Goal: Task Accomplishment & Management: Manage account settings

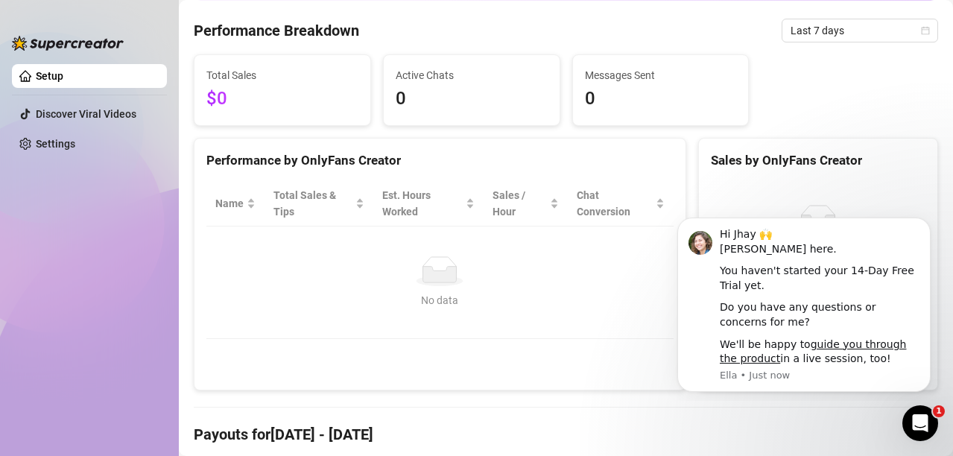
scroll to position [149, 0]
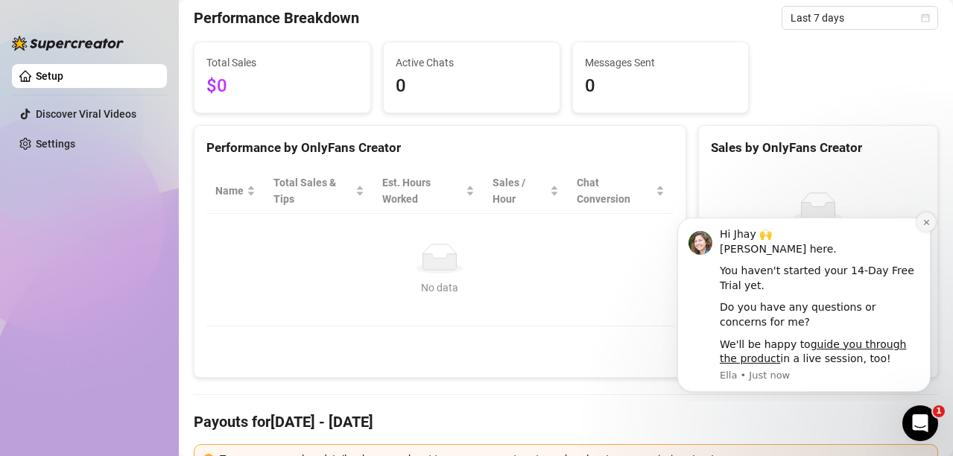
click at [931, 225] on button "Dismiss notification" at bounding box center [925, 221] width 19 height 19
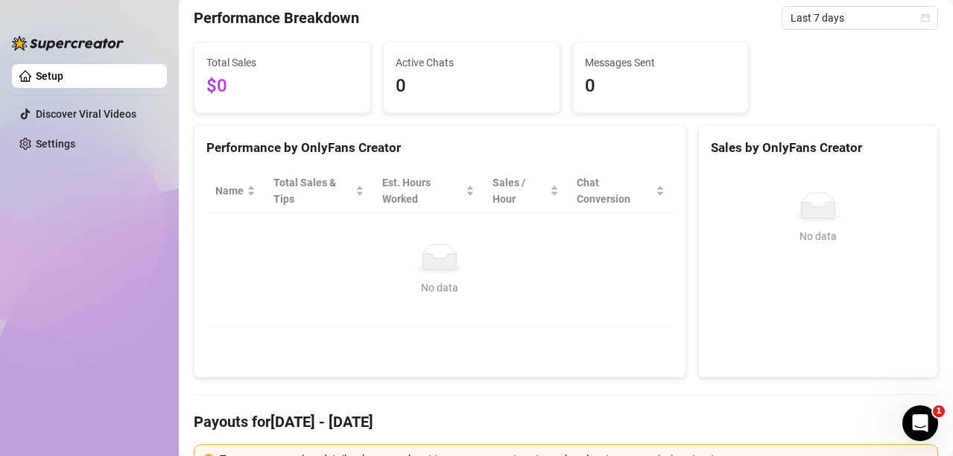
scroll to position [0, 0]
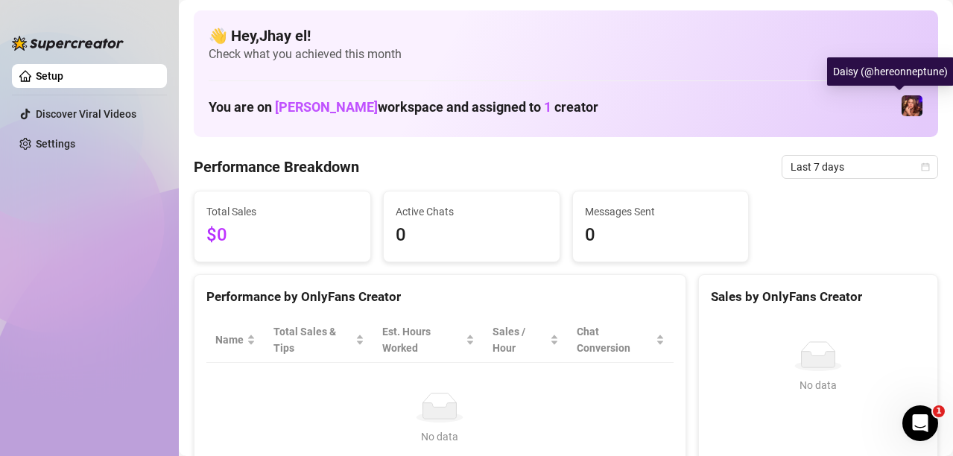
click at [902, 110] on img at bounding box center [912, 105] width 21 height 21
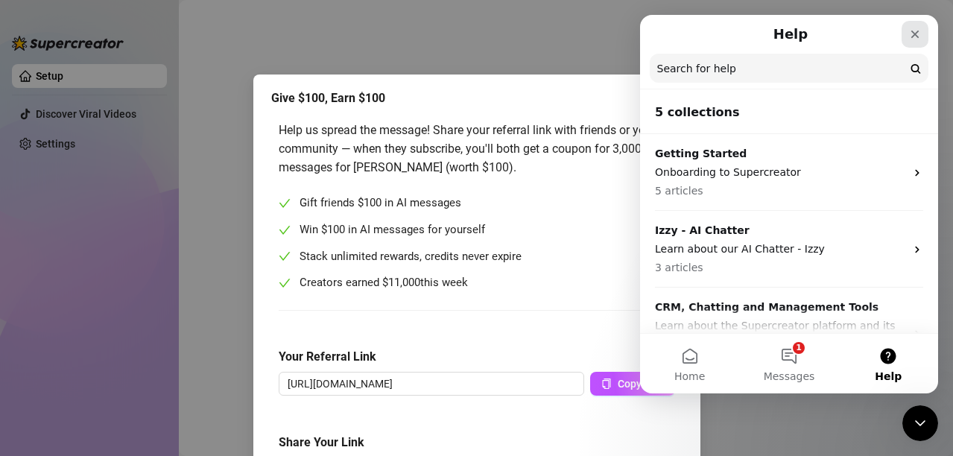
click at [913, 34] on icon "Close" at bounding box center [915, 34] width 12 height 12
click at [922, 37] on div "Close" at bounding box center [915, 34] width 27 height 27
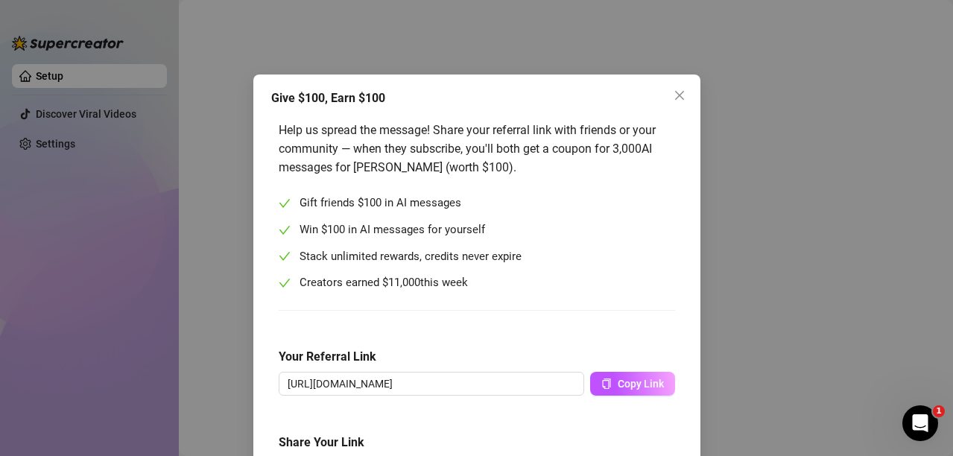
click at [104, 177] on div "Give $100, Earn $100 Help us spread the message! Share your referral link with …" at bounding box center [476, 228] width 953 height 456
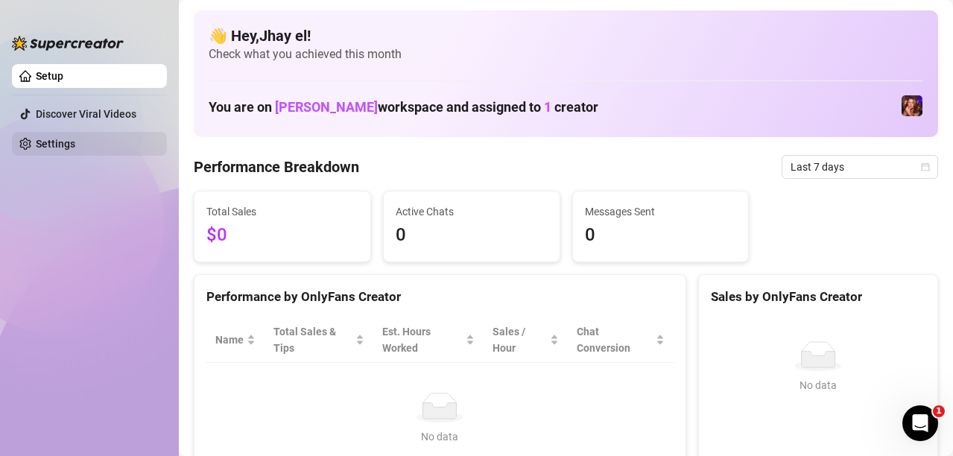
click at [63, 139] on link "Settings" at bounding box center [55, 144] width 39 height 12
